Goal: Information Seeking & Learning: Understand process/instructions

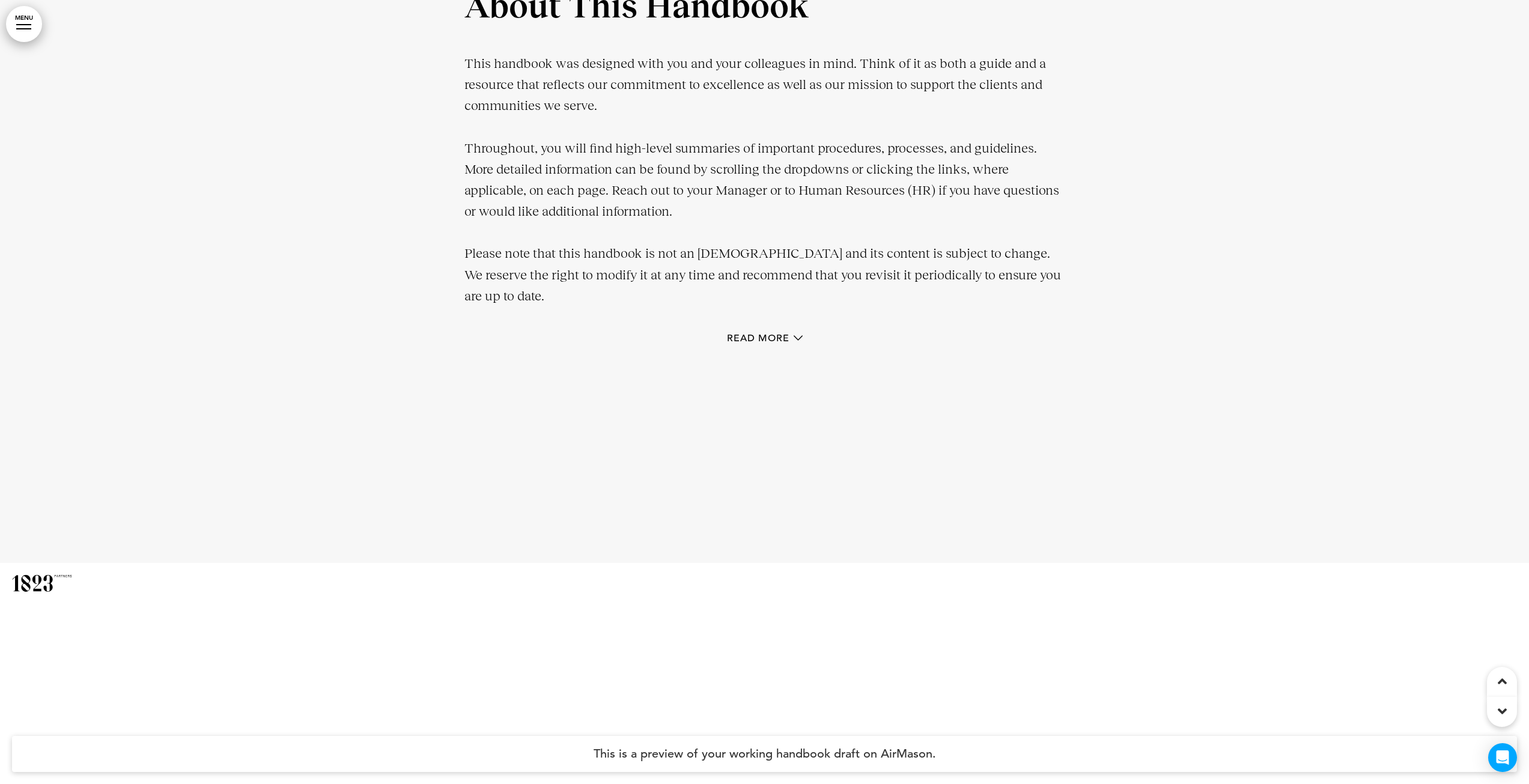
scroll to position [1983, 0]
click at [799, 340] on icon at bounding box center [799, 337] width 9 height 9
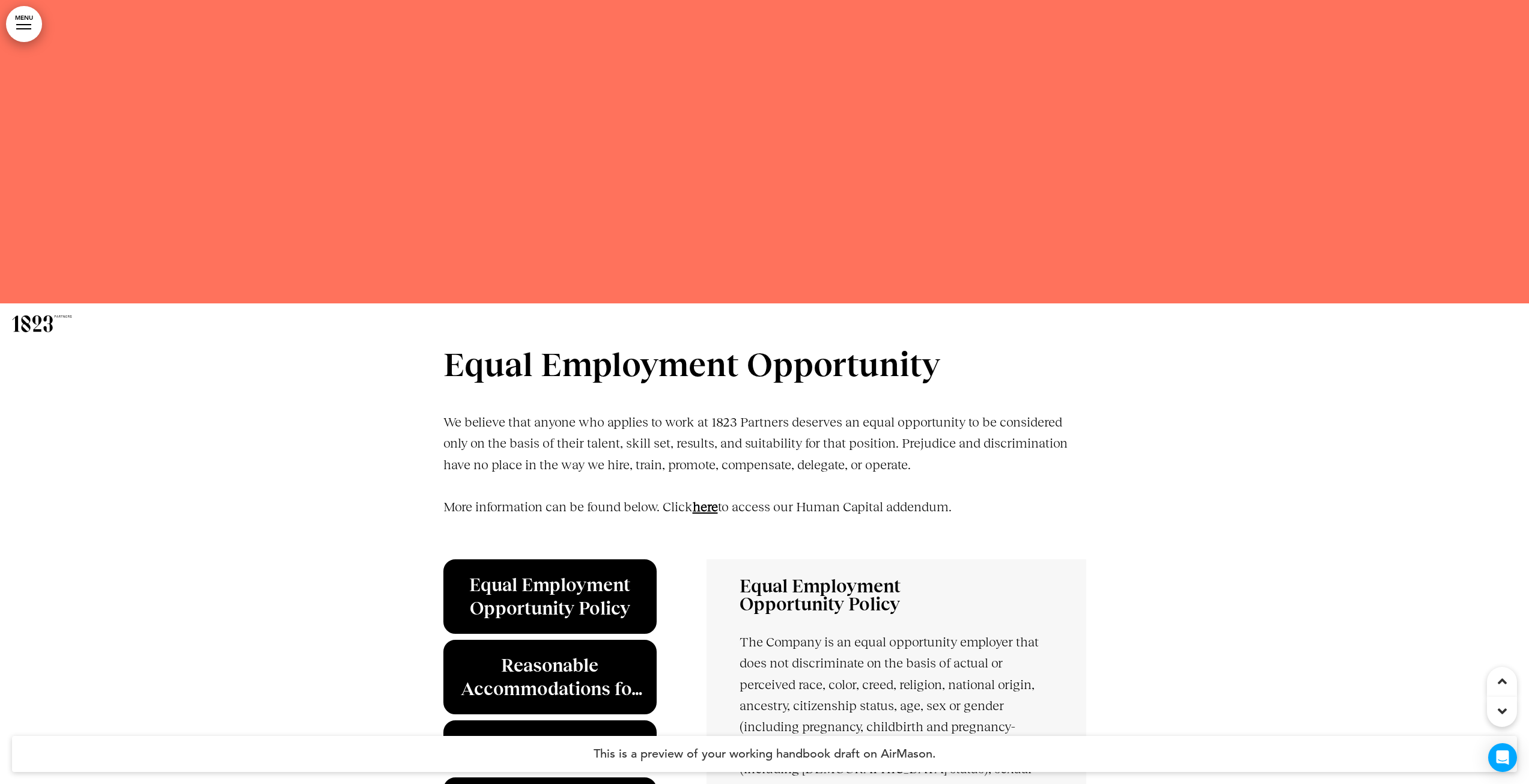
scroll to position [5362, 0]
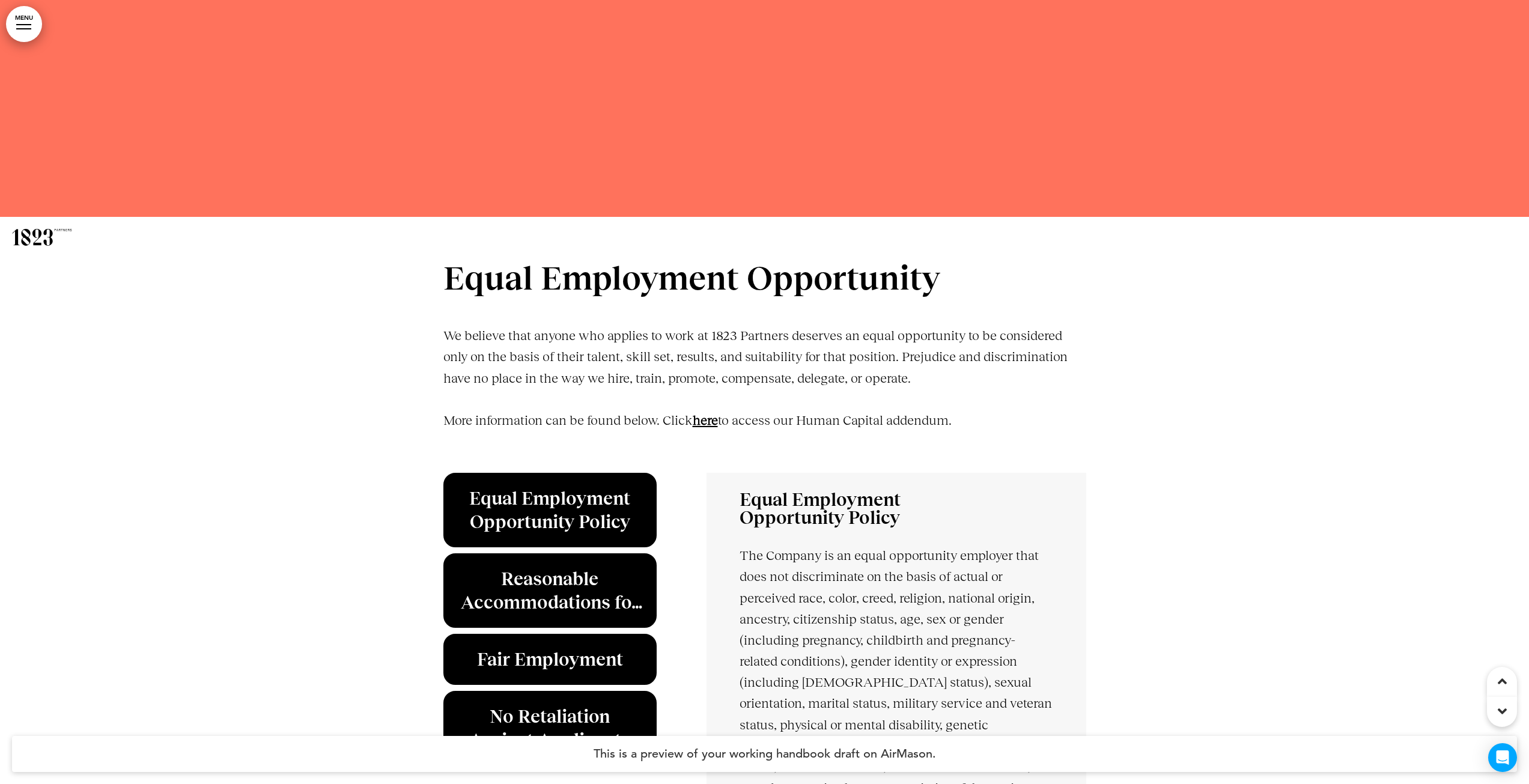
click at [710, 425] on link "﻿here" at bounding box center [705, 420] width 25 height 15
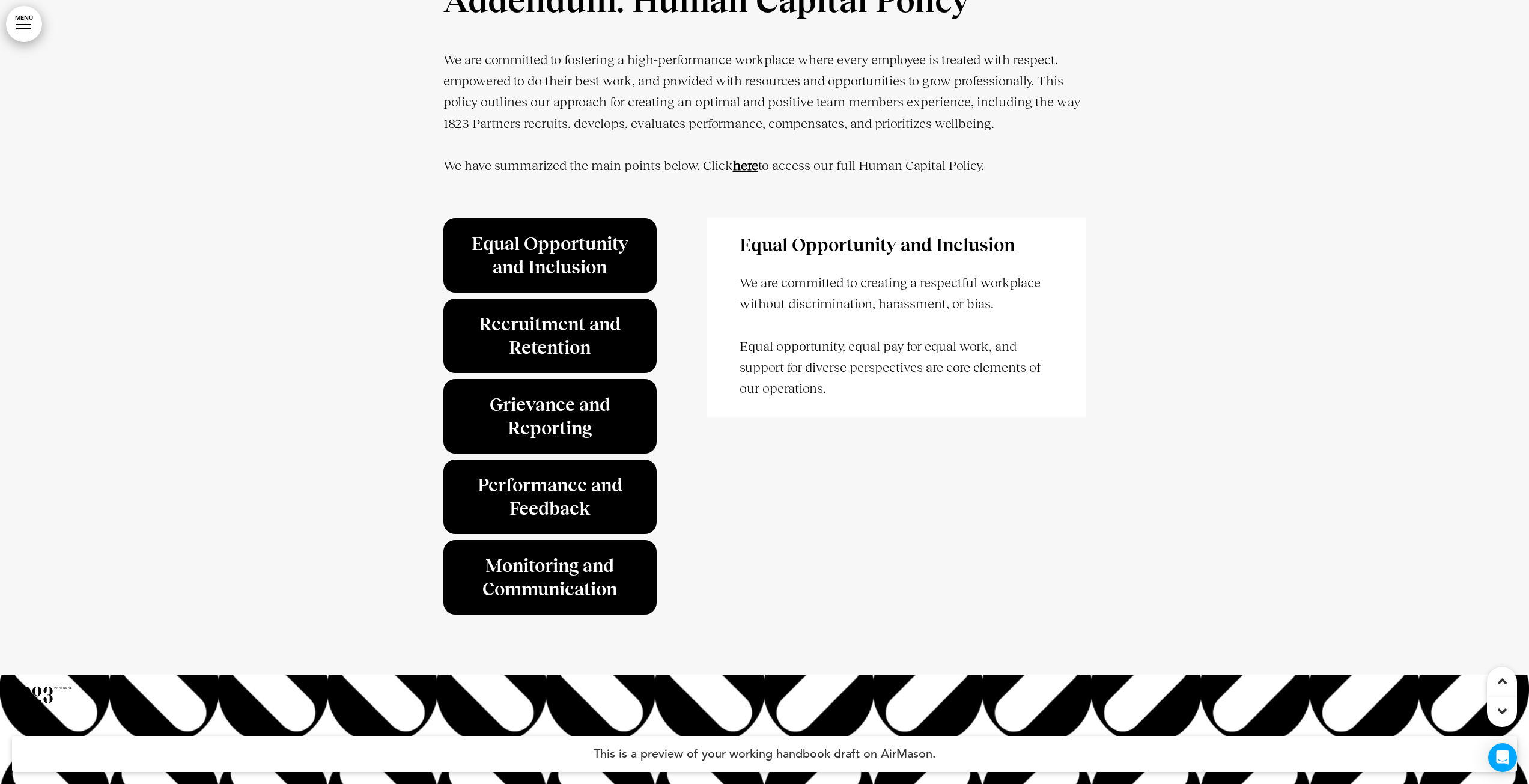
click at [32, 24] on link "MENU" at bounding box center [24, 24] width 36 height 36
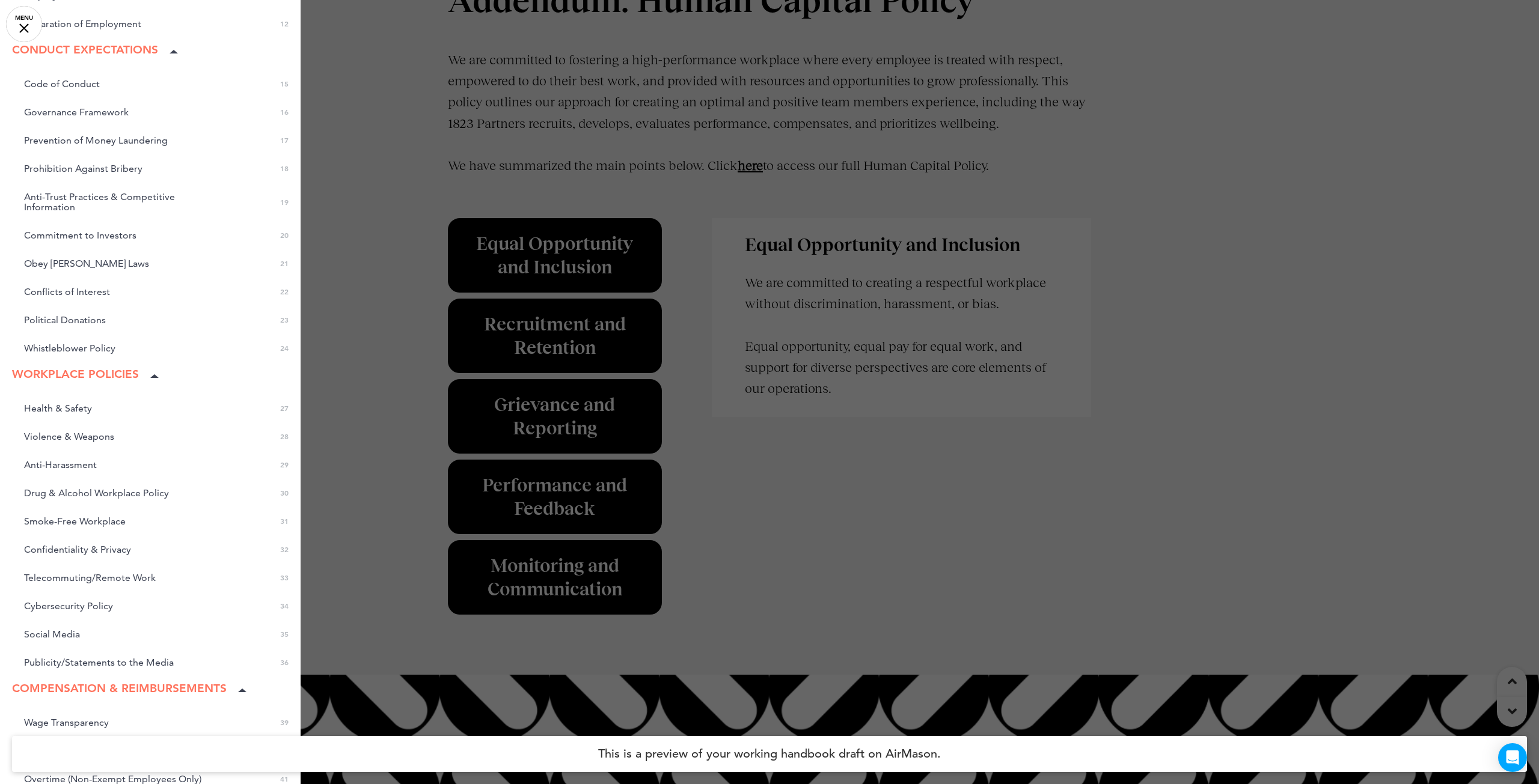
scroll to position [361, 0]
click at [87, 517] on span "Smoke-Free Workplace" at bounding box center [74, 519] width 102 height 10
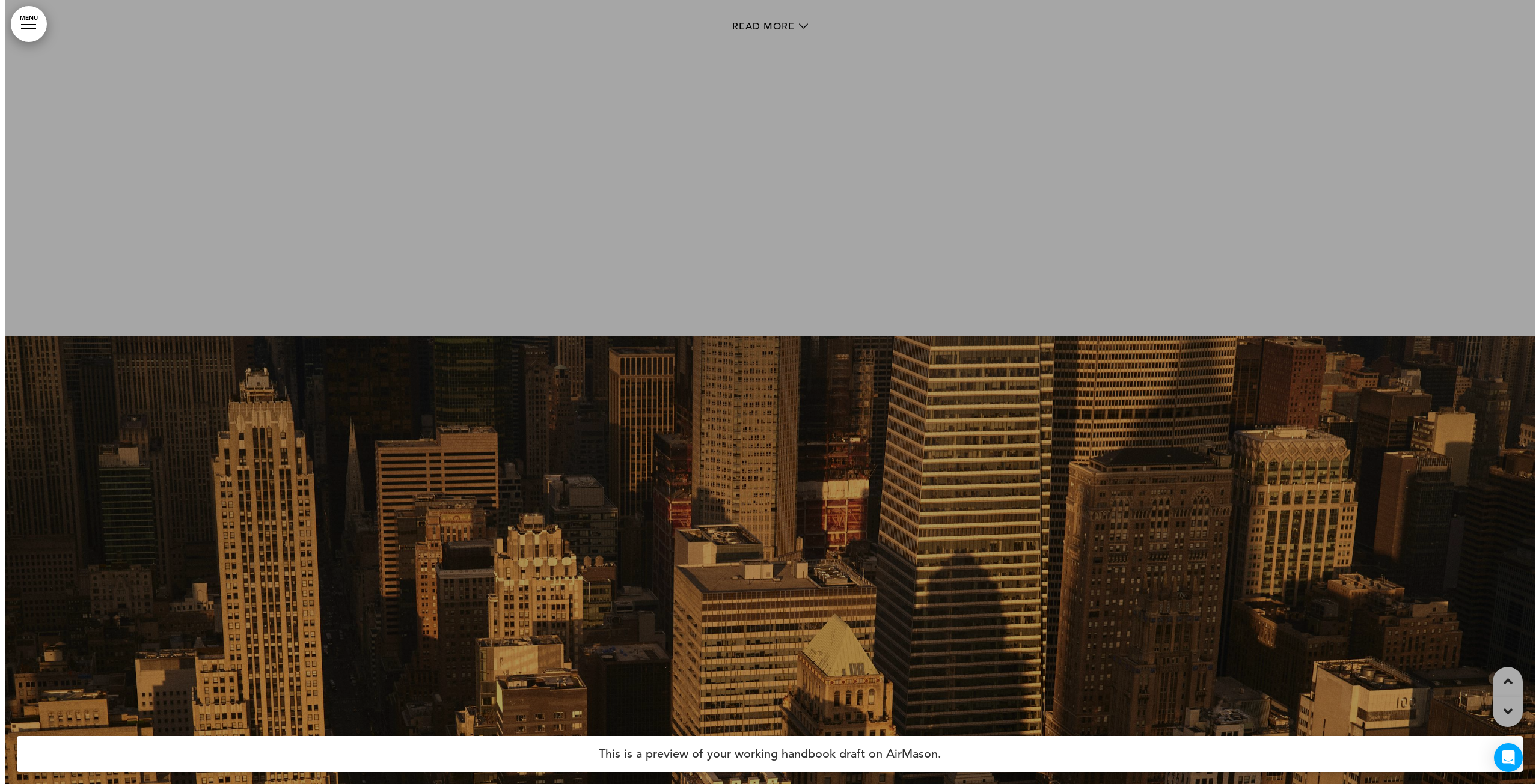
scroll to position [22685, 0]
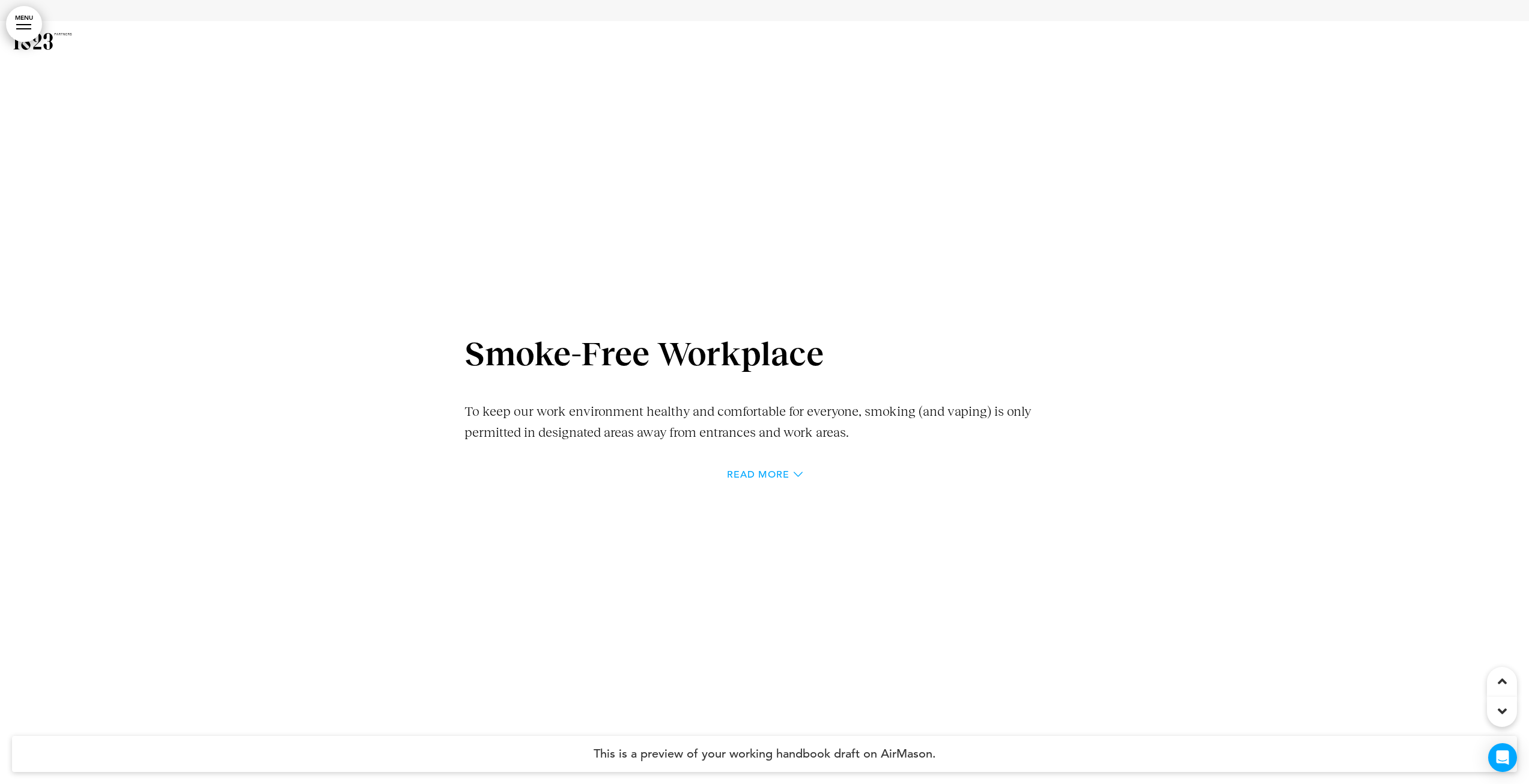
click at [799, 470] on icon at bounding box center [799, 474] width 9 height 9
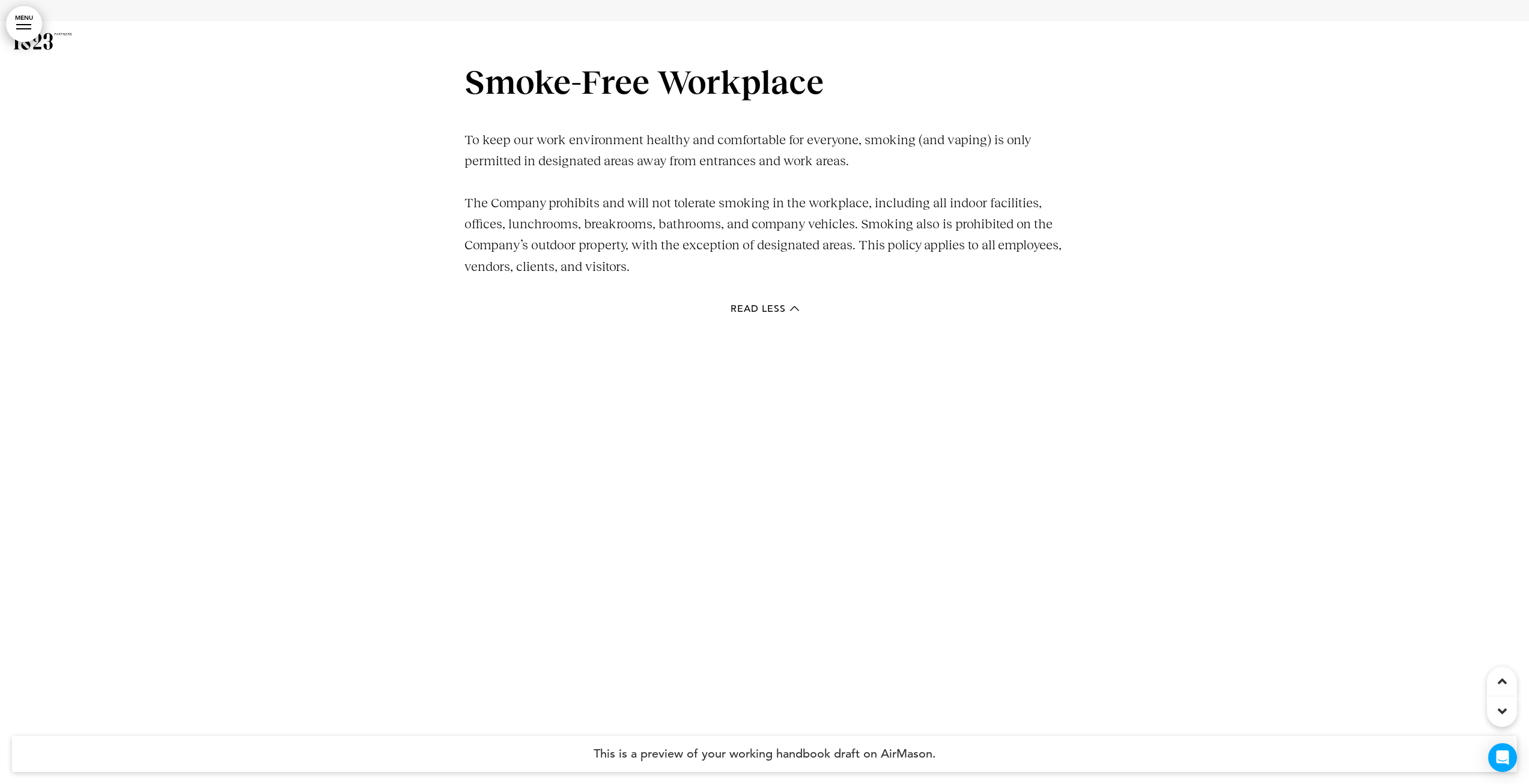
click at [33, 31] on link "MENU" at bounding box center [24, 24] width 36 height 36
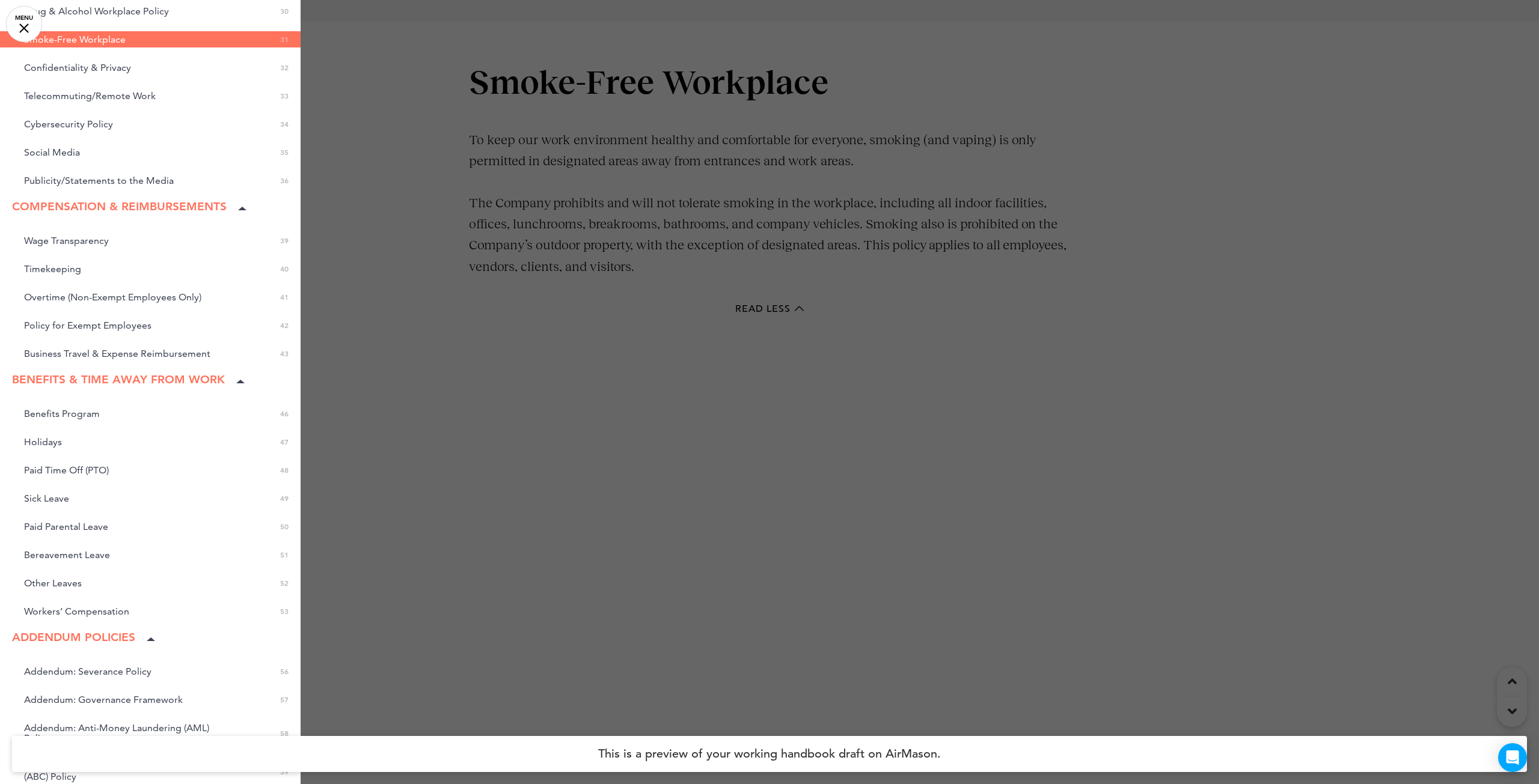
scroll to position [901, 0]
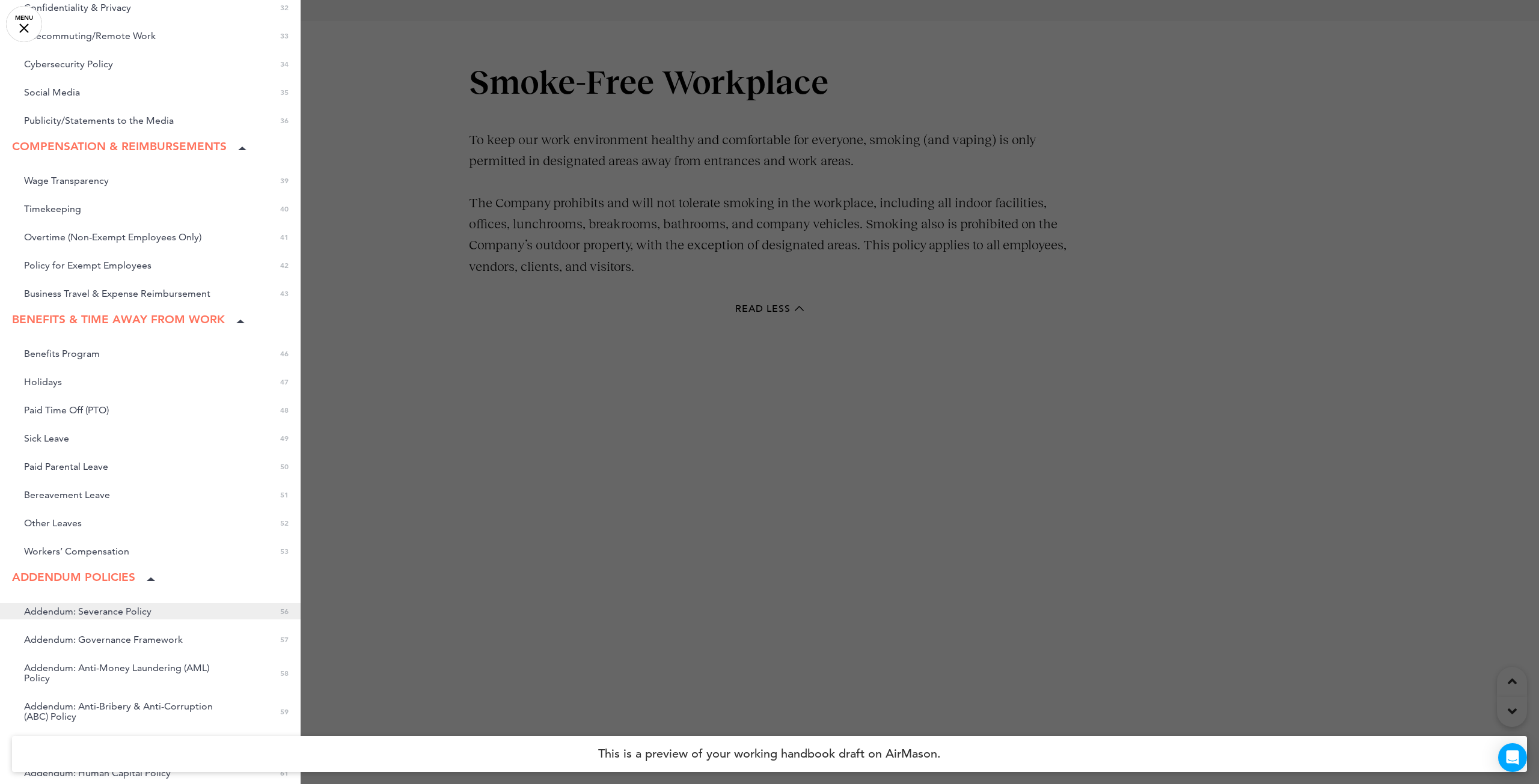
click at [37, 605] on link "Addendum: Severance Policy 0 56" at bounding box center [150, 611] width 301 height 16
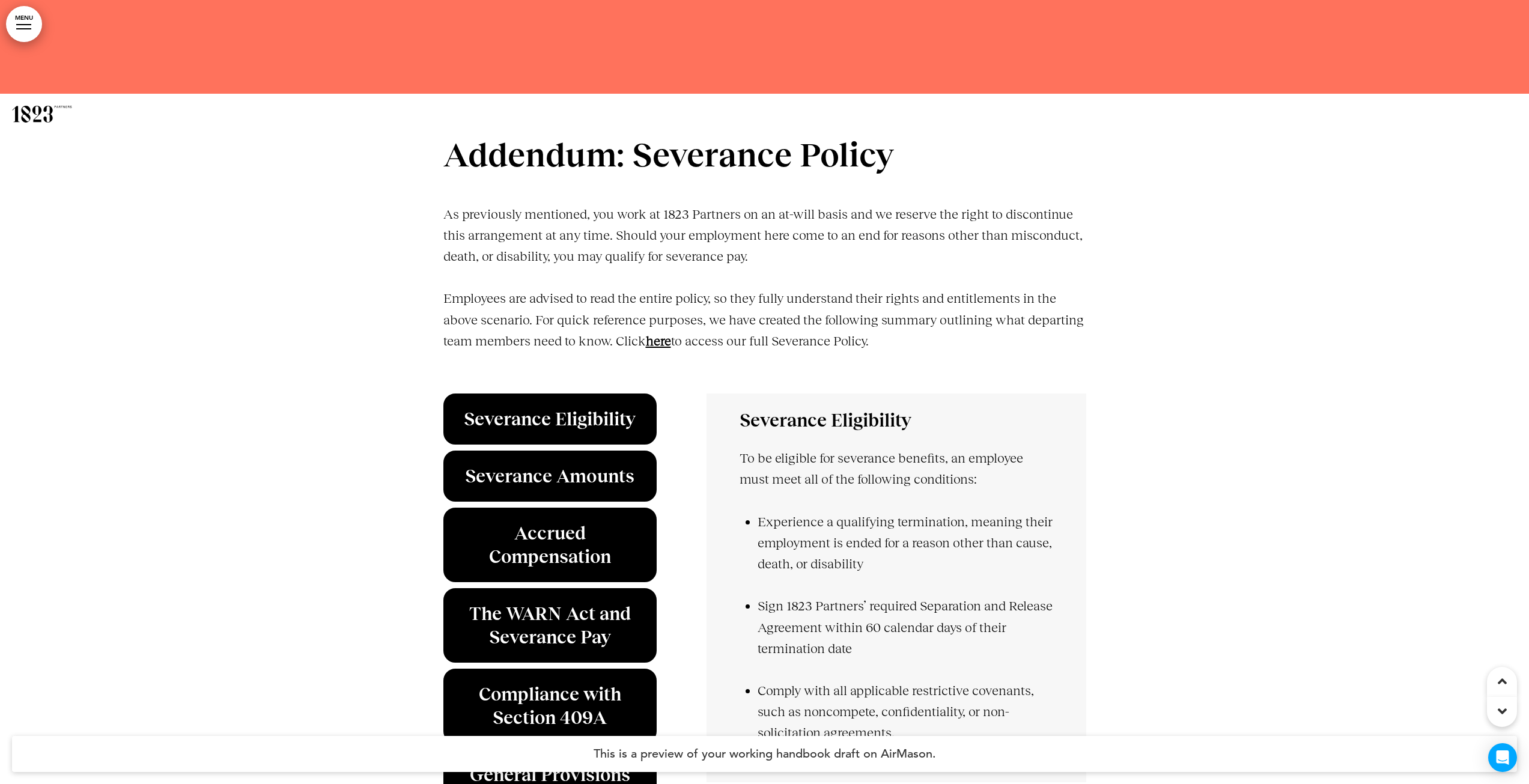
scroll to position [41835, 0]
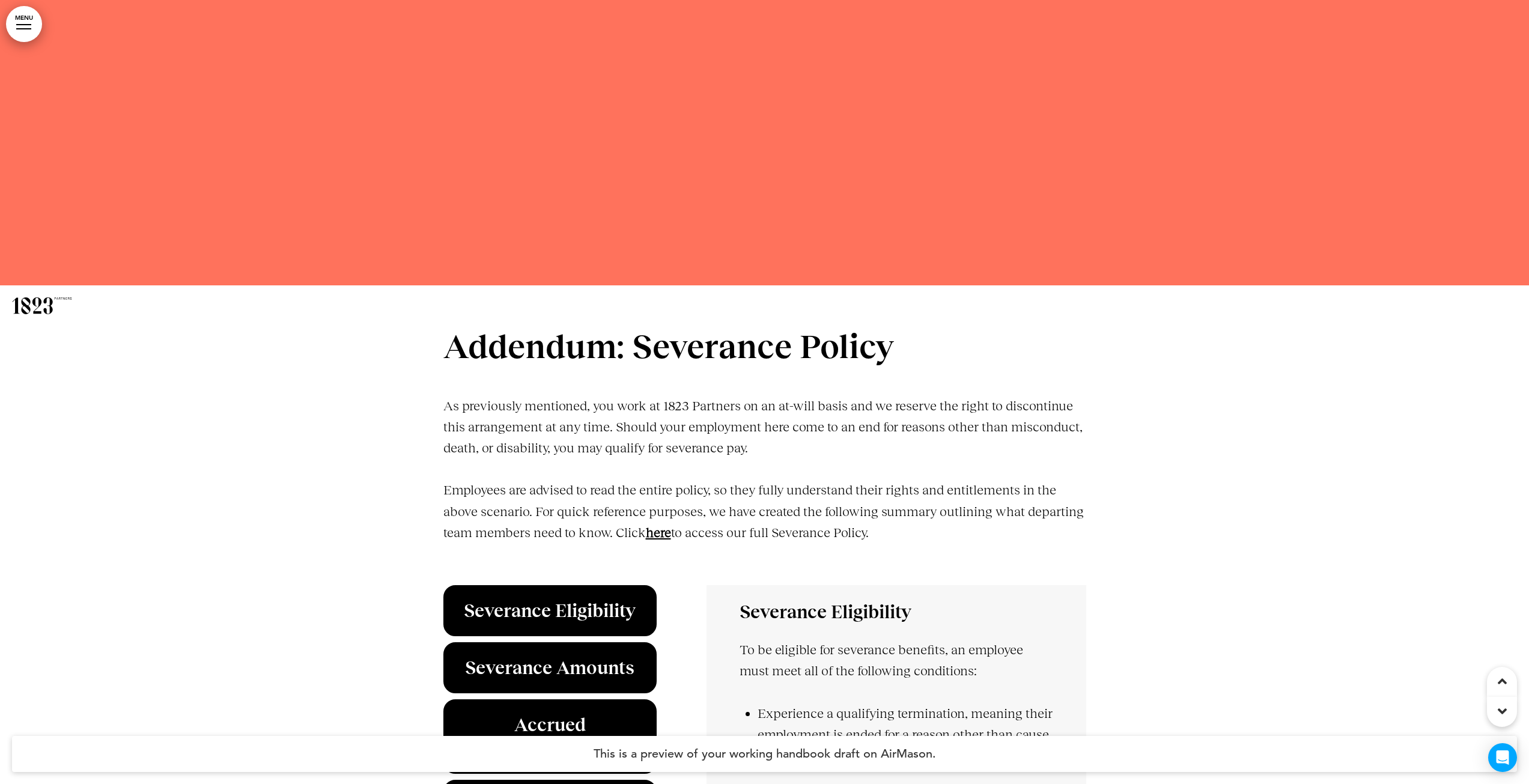
click at [23, 25] on link "MENU" at bounding box center [24, 24] width 36 height 36
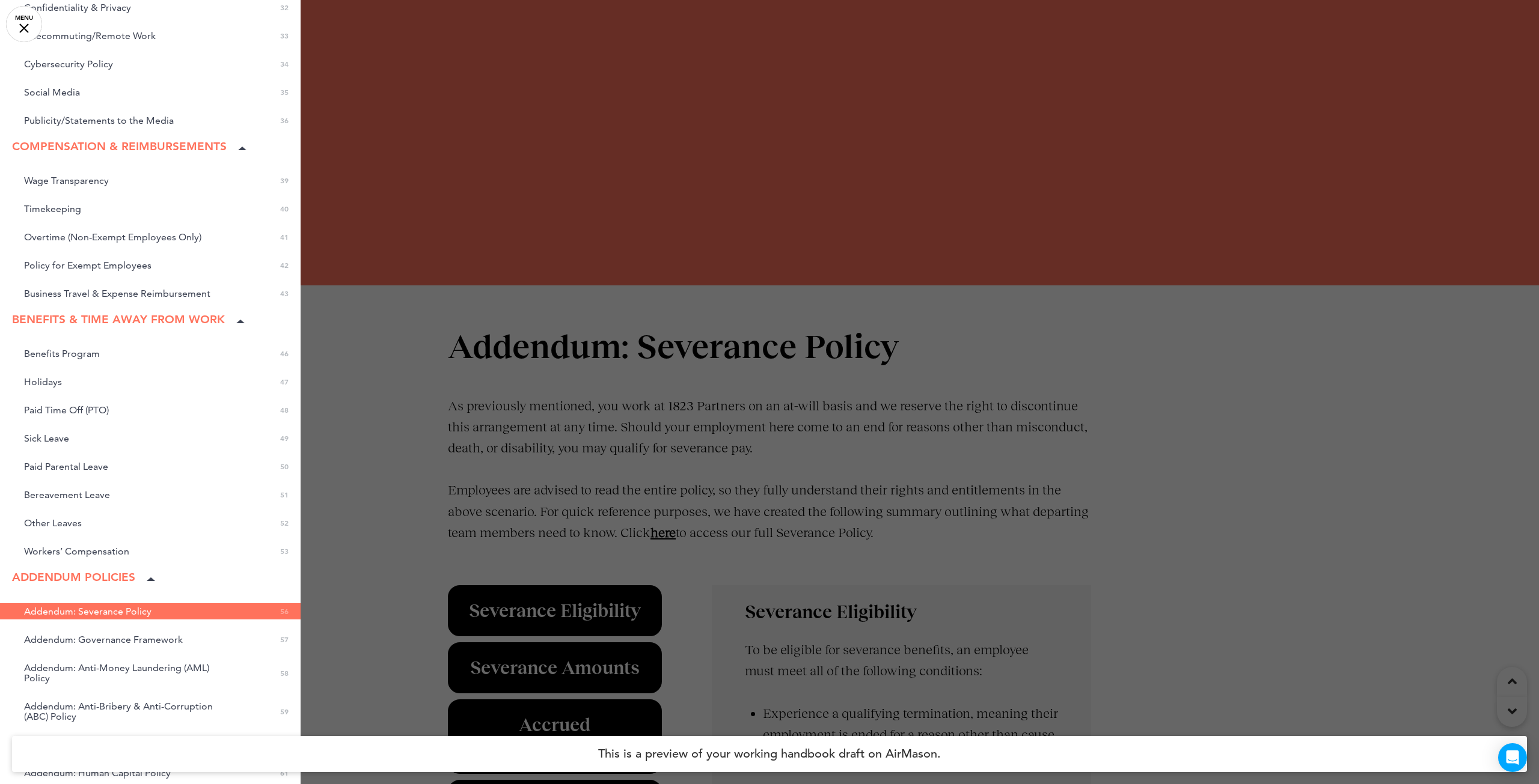
click at [65, 614] on span "Addendum: Severance Policy" at bounding box center [88, 611] width 127 height 10
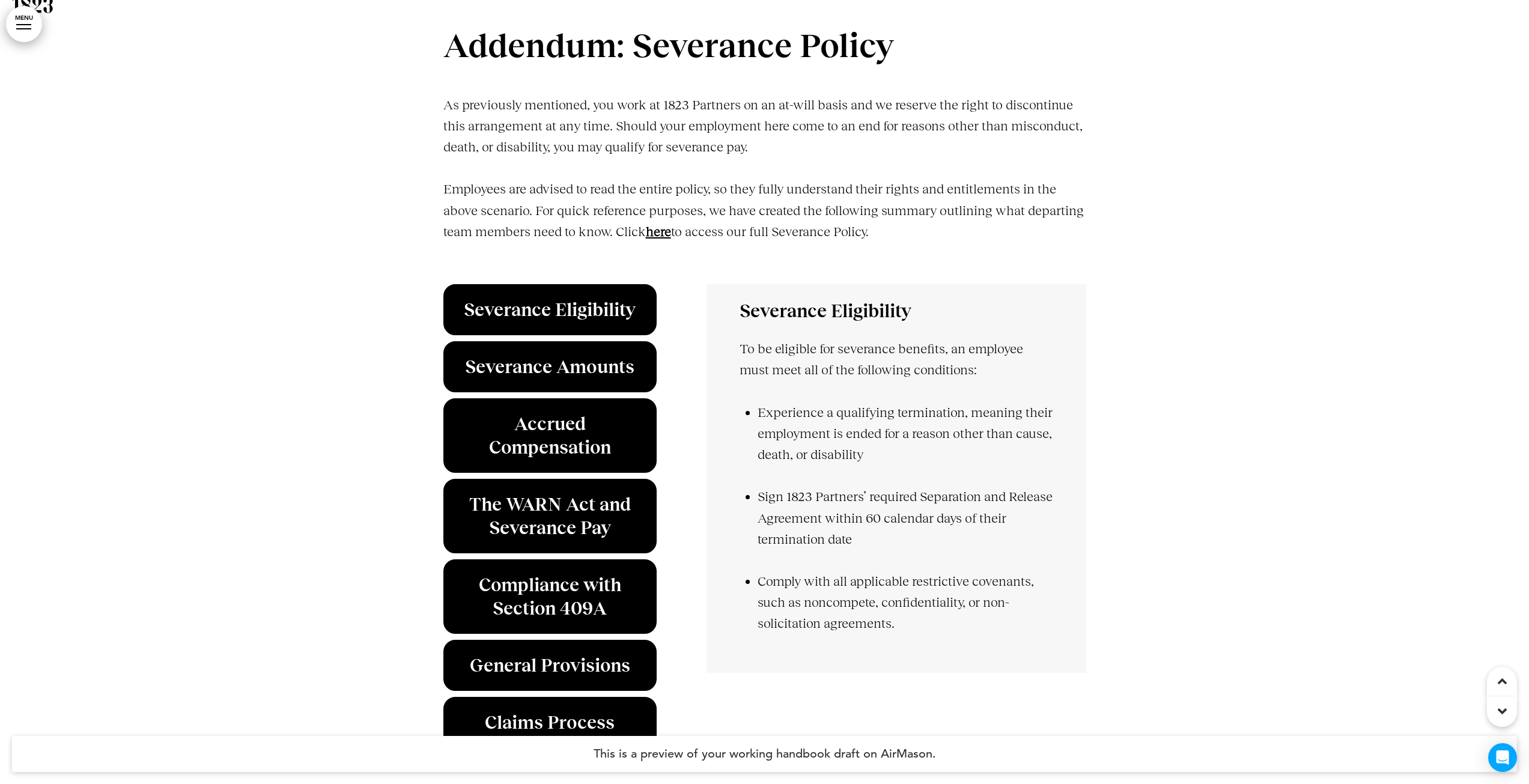
scroll to position [42135, 0]
click at [659, 239] on strong "﻿here" at bounding box center [659, 232] width 25 height 15
